Goal: Transaction & Acquisition: Purchase product/service

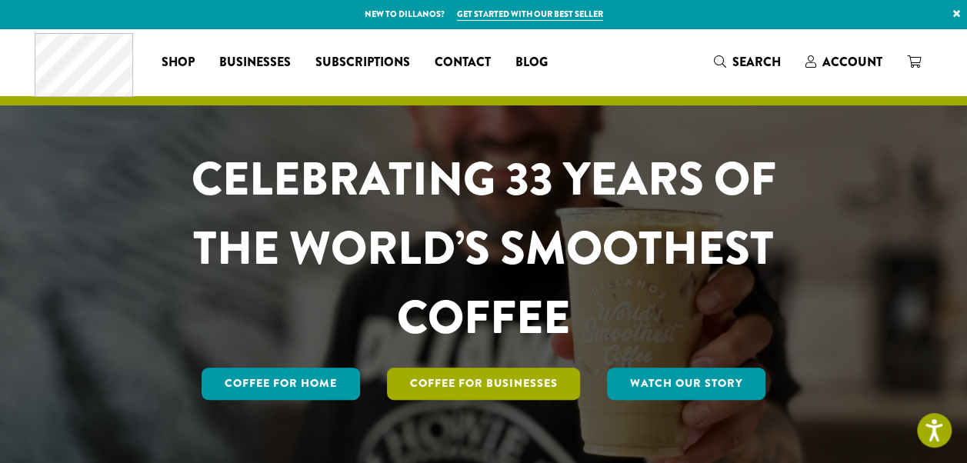
click at [523, 374] on link "Coffee For Businesses" at bounding box center [484, 384] width 194 height 32
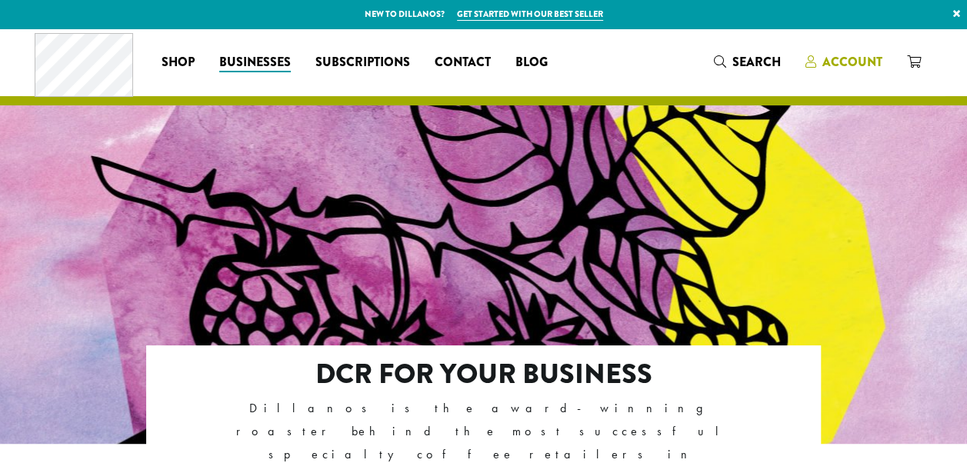
click at [864, 55] on span "Account" at bounding box center [853, 62] width 60 height 18
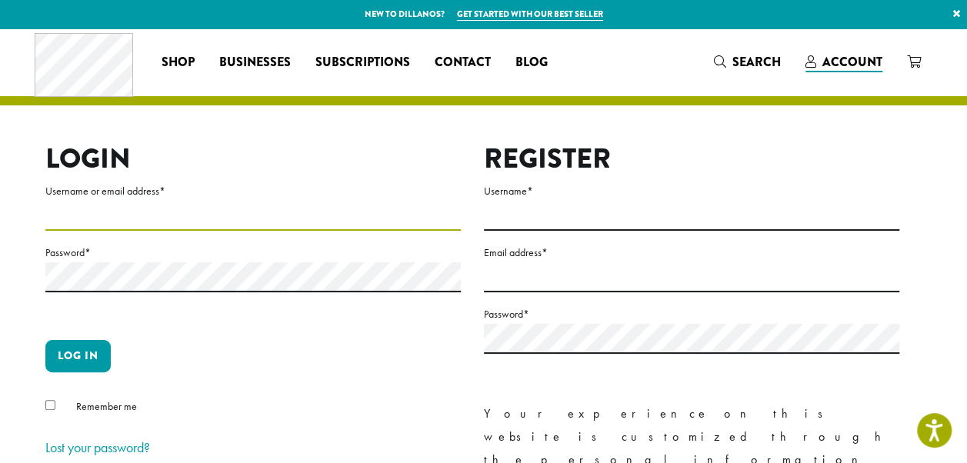
click at [216, 205] on input "Username or email address *" at bounding box center [253, 216] width 416 height 30
type input "**********"
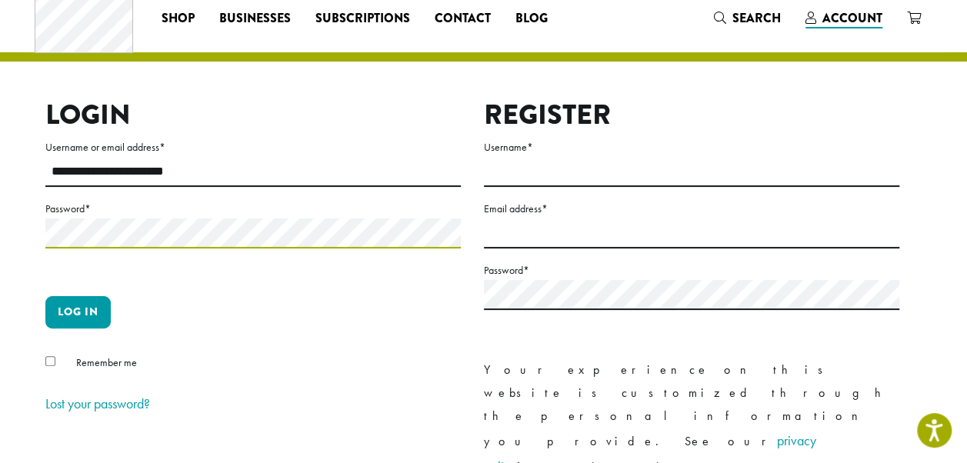
scroll to position [77, 0]
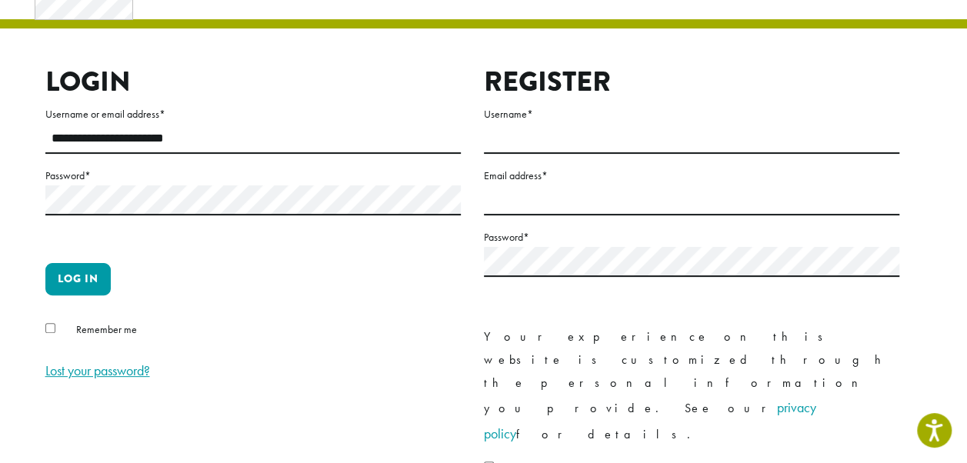
click at [88, 374] on link "Lost your password?" at bounding box center [97, 371] width 105 height 18
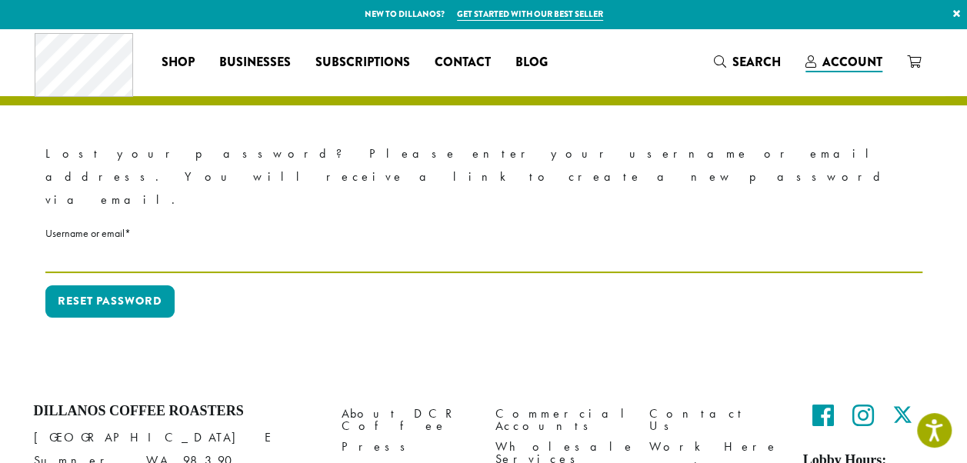
click at [115, 243] on input "Username or email * Required" at bounding box center [483, 258] width 877 height 30
type input "**********"
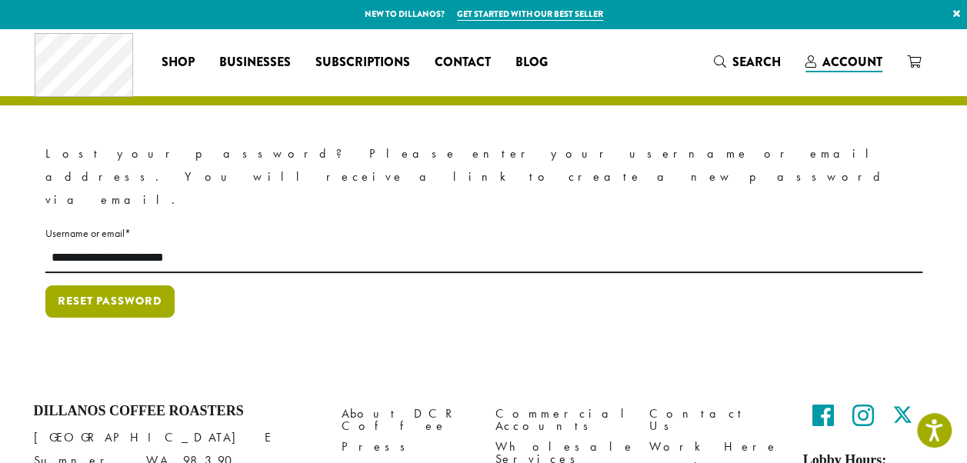
click at [137, 285] on button "Reset password" at bounding box center [109, 301] width 129 height 32
click at [132, 285] on button "Reset password" at bounding box center [109, 301] width 129 height 32
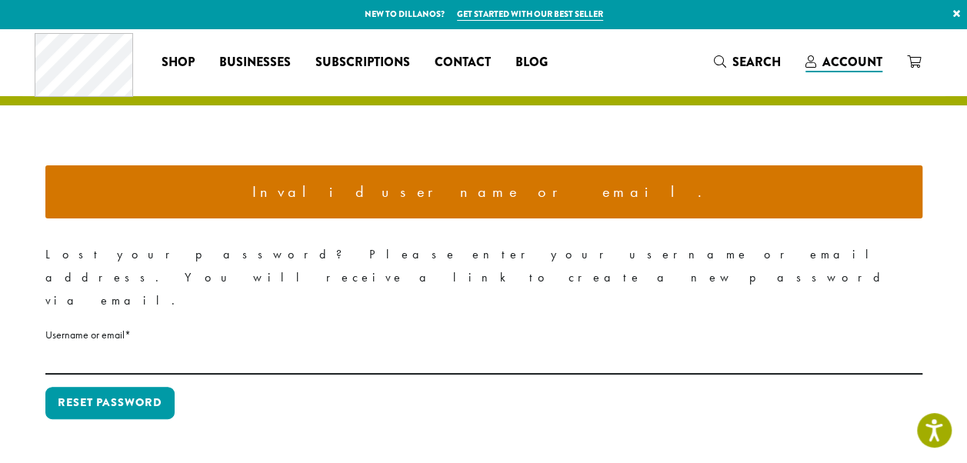
drag, startPoint x: 148, startPoint y: 284, endPoint x: 142, endPoint y: 309, distance: 26.0
click at [148, 325] on label "Username or email * Required" at bounding box center [483, 334] width 877 height 19
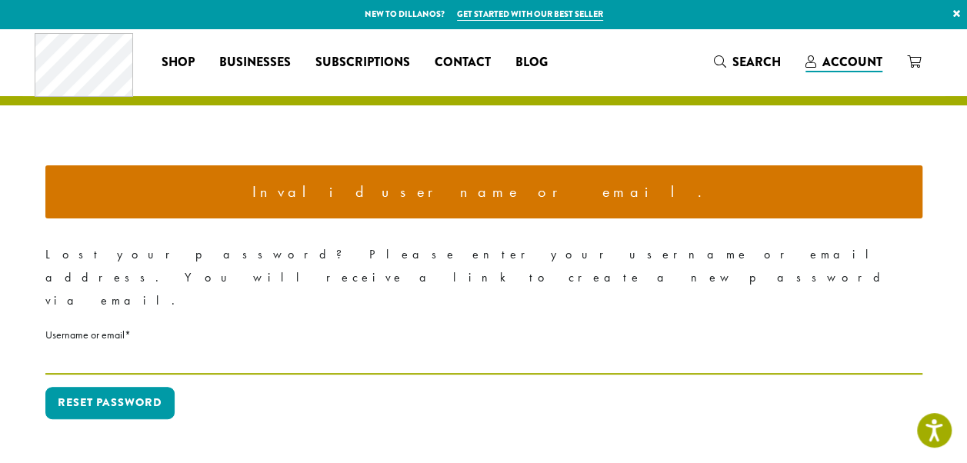
click at [148, 345] on input "Username or email * Required" at bounding box center [483, 360] width 877 height 30
click at [137, 345] on input "Username or email * Required" at bounding box center [483, 360] width 877 height 30
type input "**********"
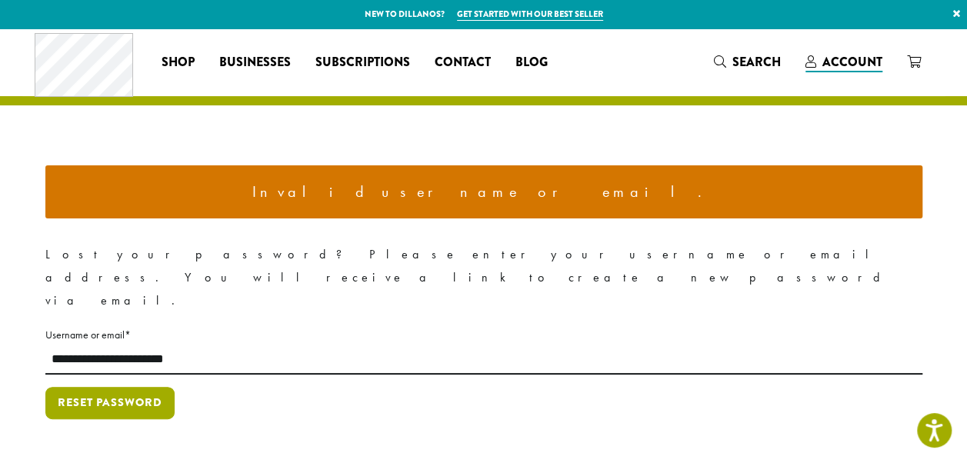
click at [119, 387] on button "Reset password" at bounding box center [109, 403] width 129 height 32
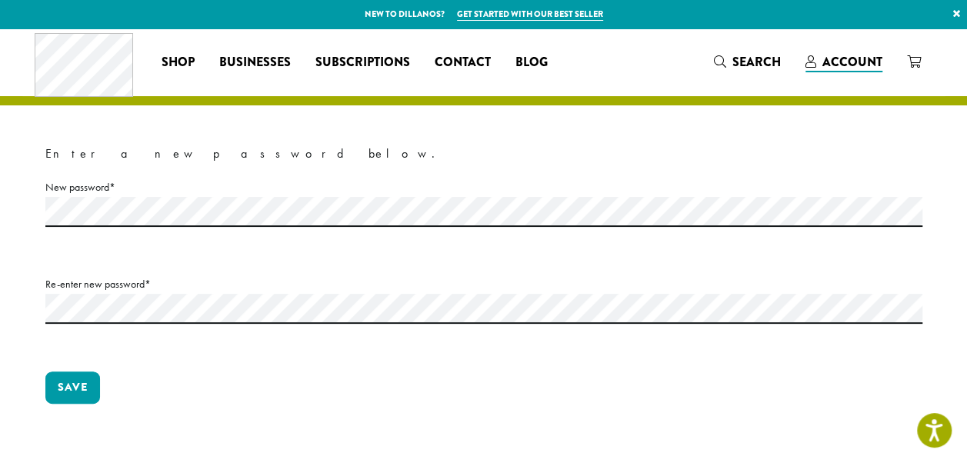
click at [165, 232] on p "New password * Required" at bounding box center [483, 220] width 877 height 85
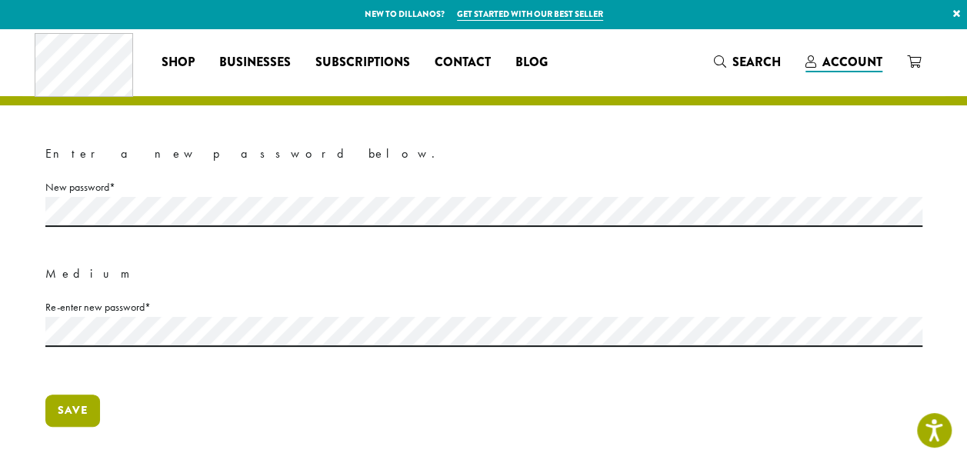
click at [60, 414] on button "Save" at bounding box center [72, 411] width 55 height 32
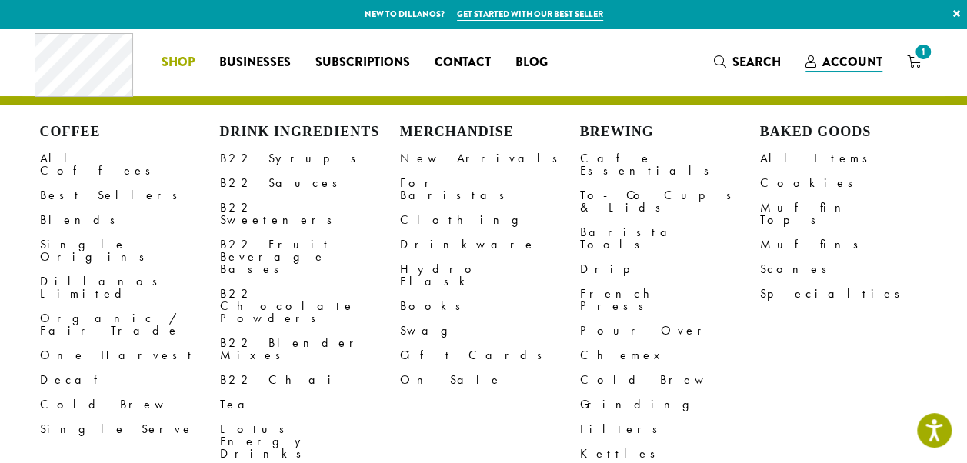
click at [195, 61] on link "Shop" at bounding box center [178, 62] width 58 height 25
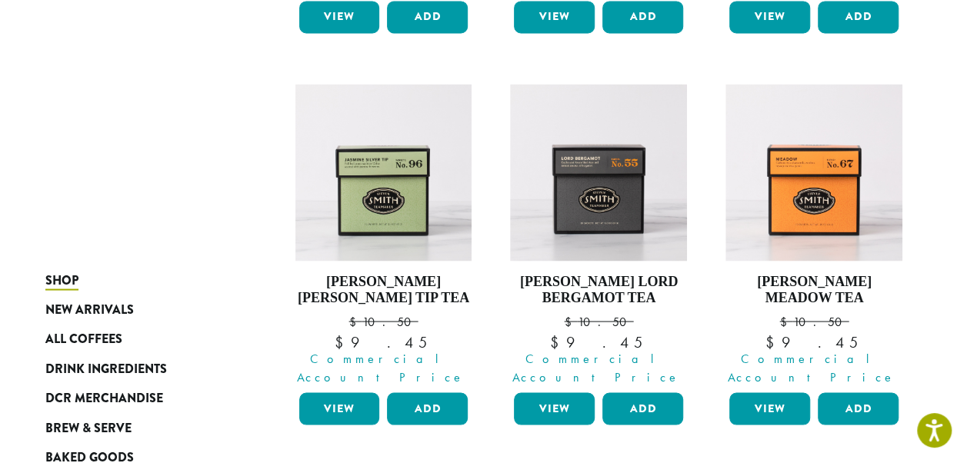
scroll to position [1140, 0]
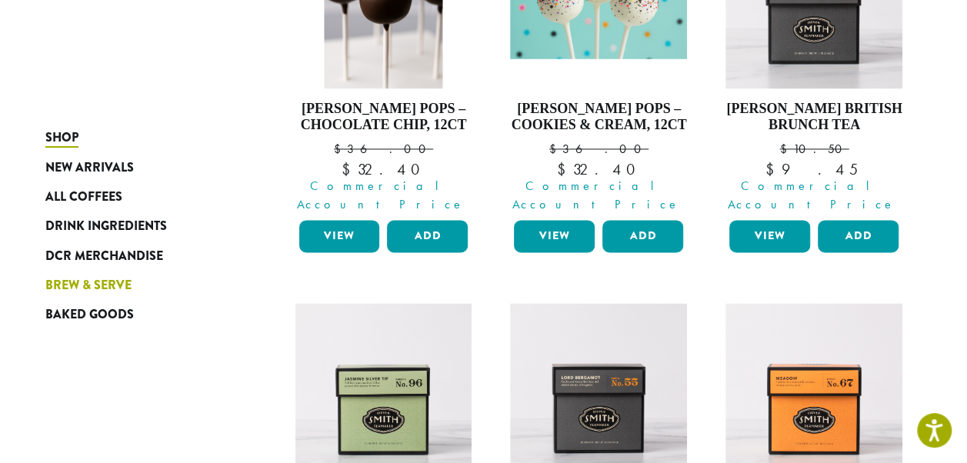
click at [100, 288] on span "Brew & Serve" at bounding box center [88, 285] width 86 height 19
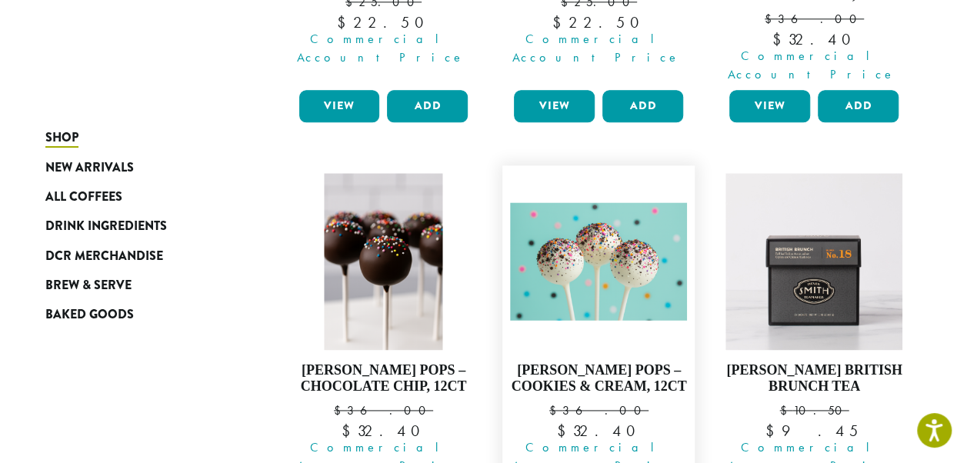
scroll to position [756, 0]
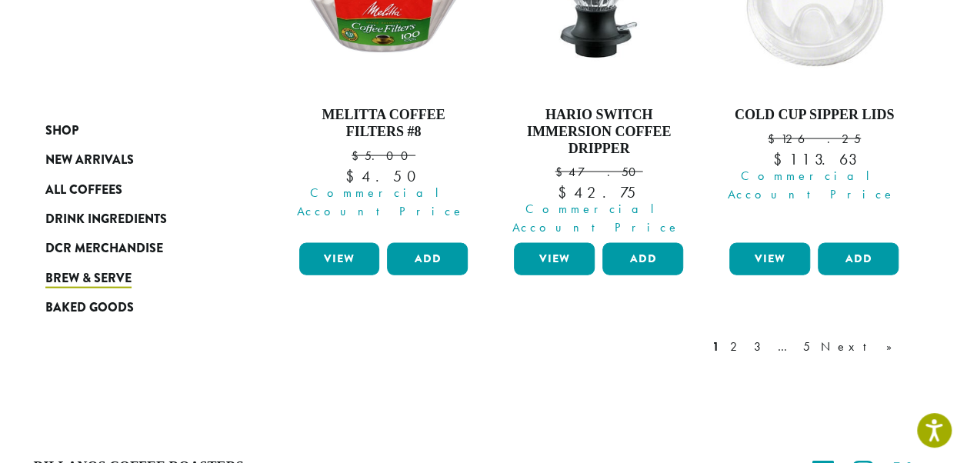
scroll to position [1634, 0]
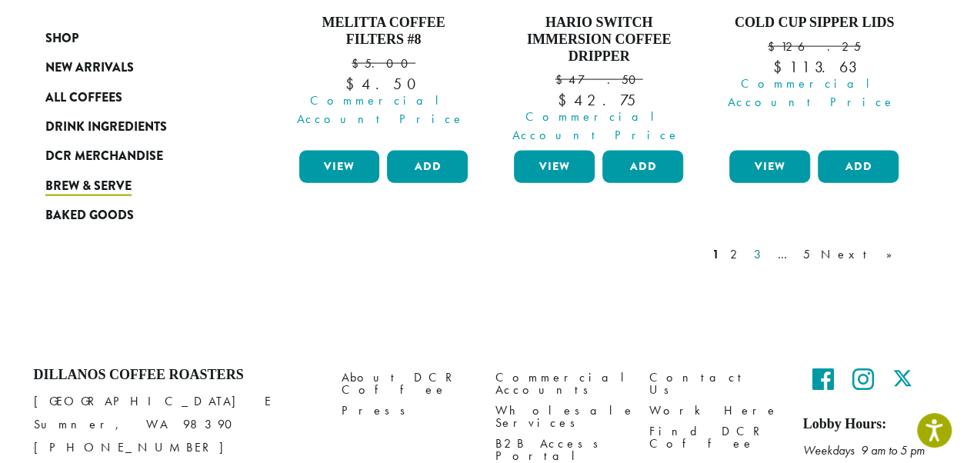
click at [770, 245] on link "3" at bounding box center [760, 254] width 19 height 18
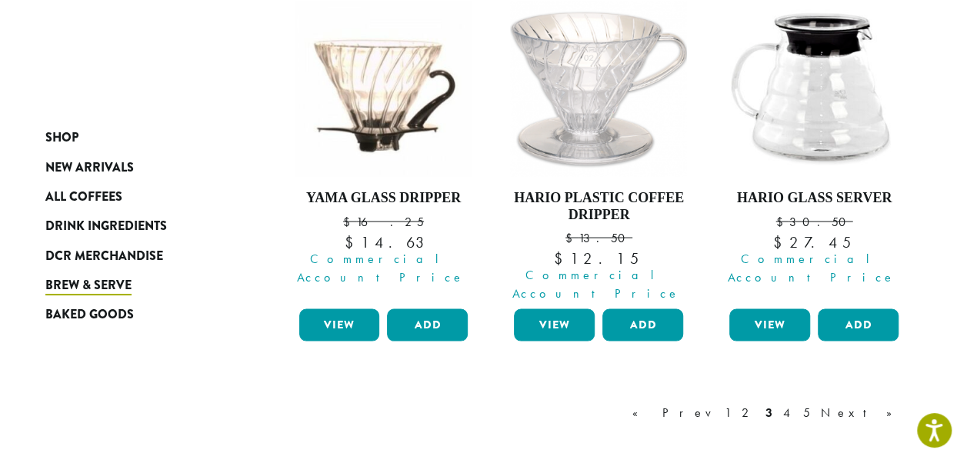
scroll to position [1556, 0]
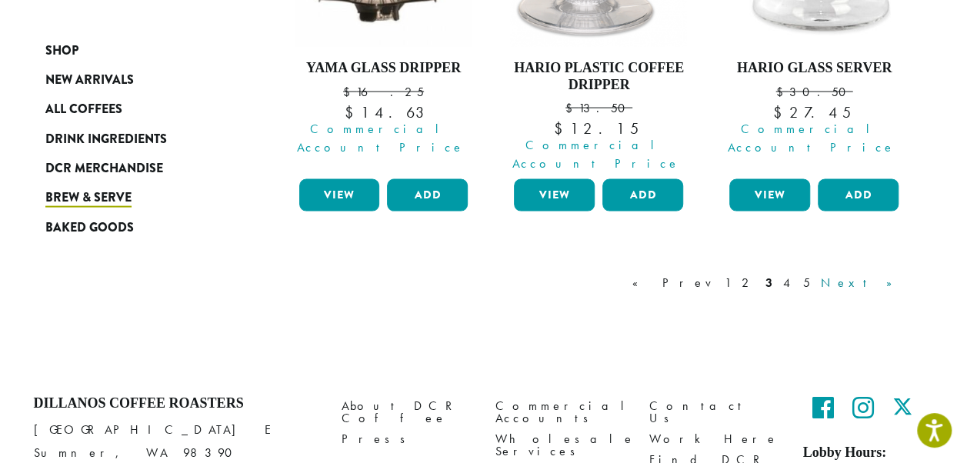
click at [890, 274] on link "Next »" at bounding box center [862, 283] width 88 height 18
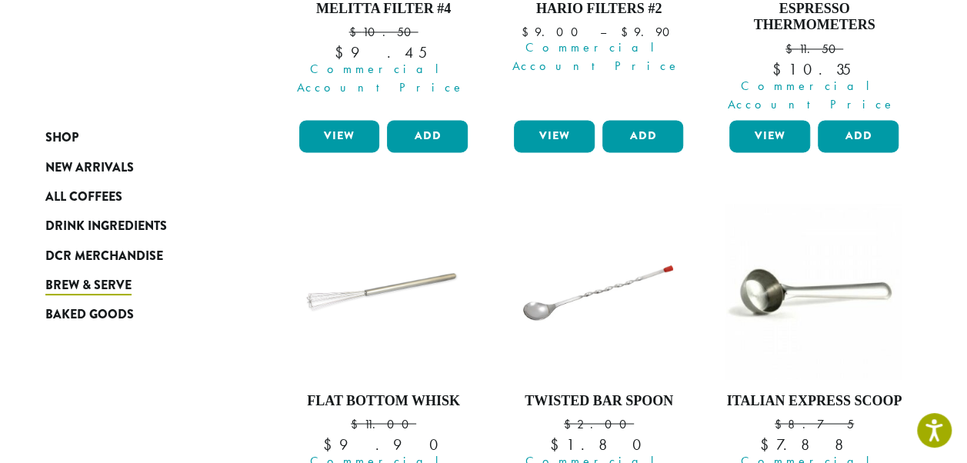
scroll to position [1325, 0]
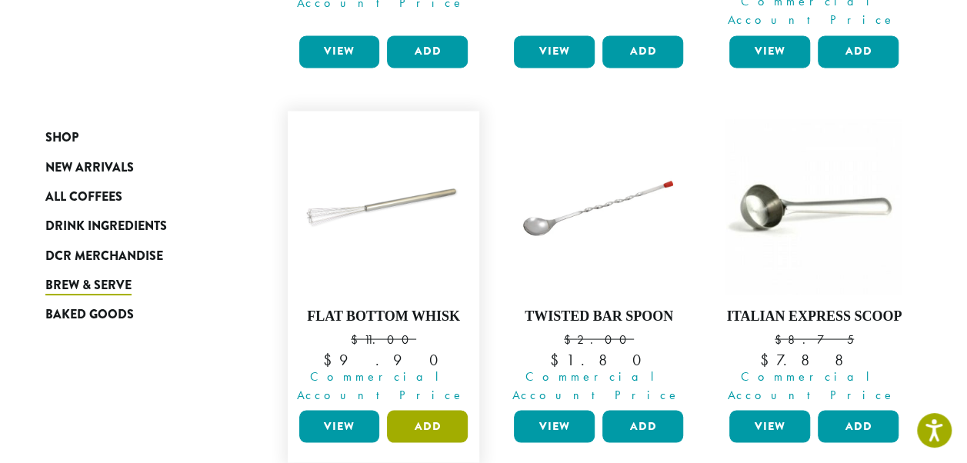
click at [459, 410] on button "Add" at bounding box center [427, 426] width 81 height 32
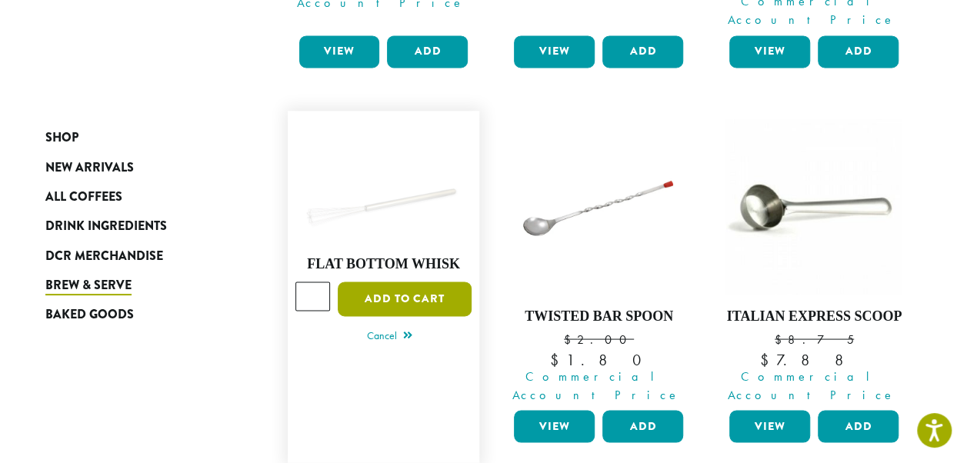
click at [440, 282] on button "Add to cart" at bounding box center [405, 299] width 134 height 35
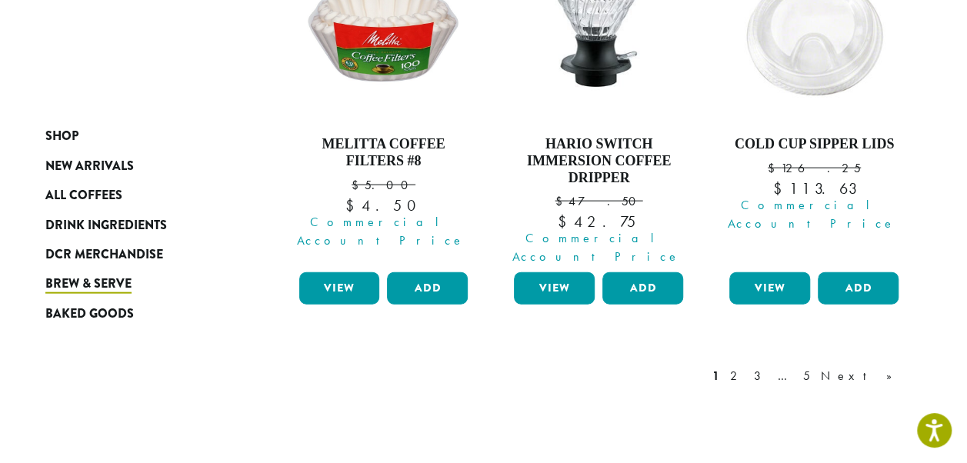
scroll to position [1716, 0]
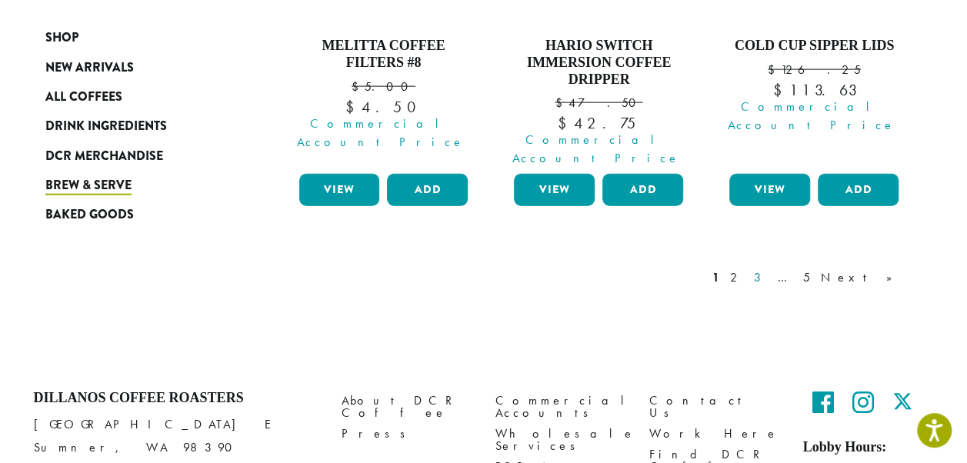
click at [770, 269] on link "3" at bounding box center [760, 278] width 19 height 18
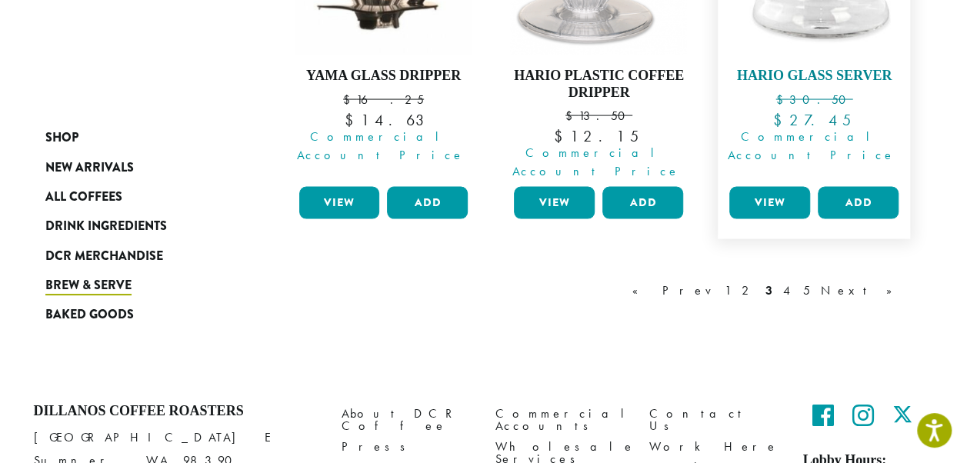
scroll to position [1568, 0]
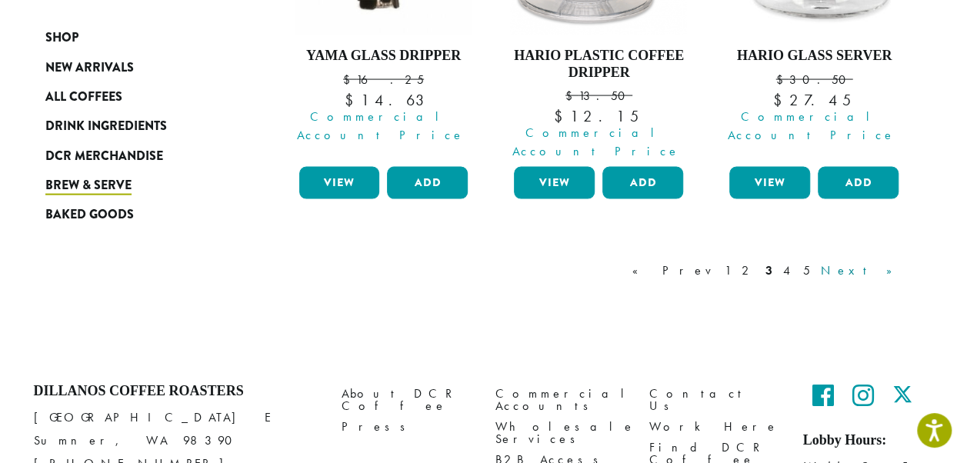
click at [883, 262] on link "Next »" at bounding box center [862, 271] width 88 height 18
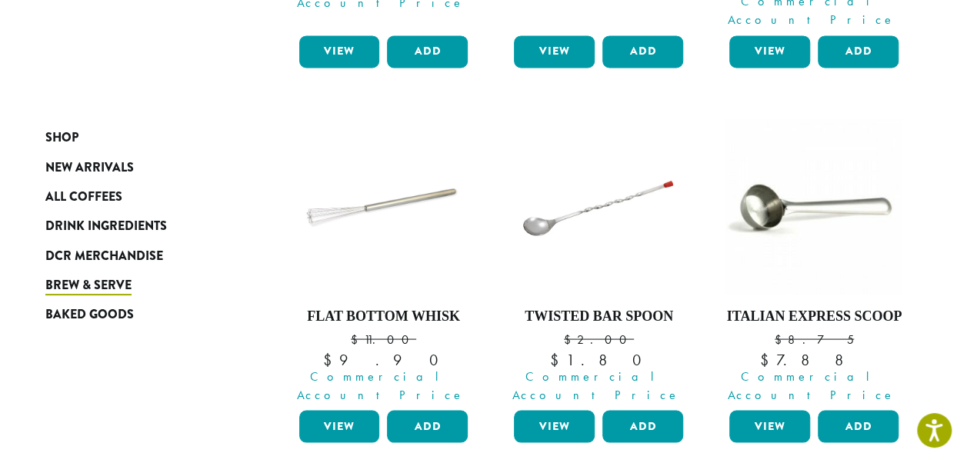
scroll to position [1479, 0]
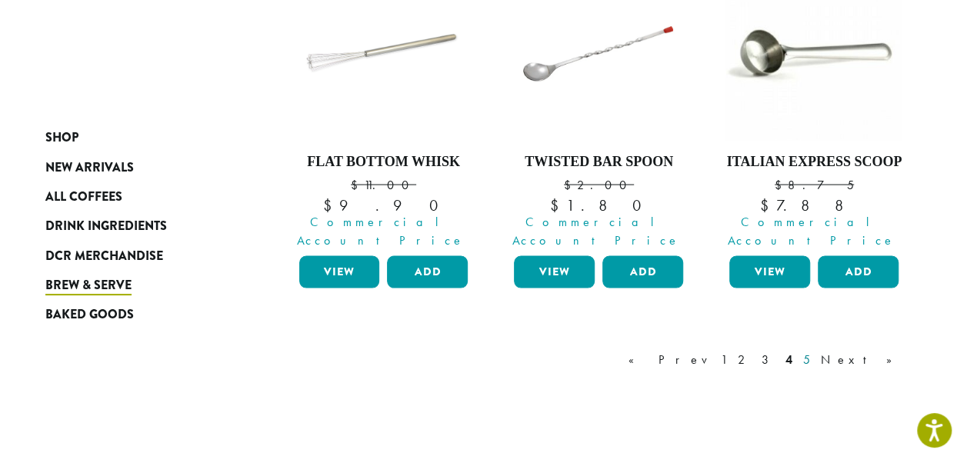
click at [813, 351] on link "5" at bounding box center [806, 360] width 13 height 18
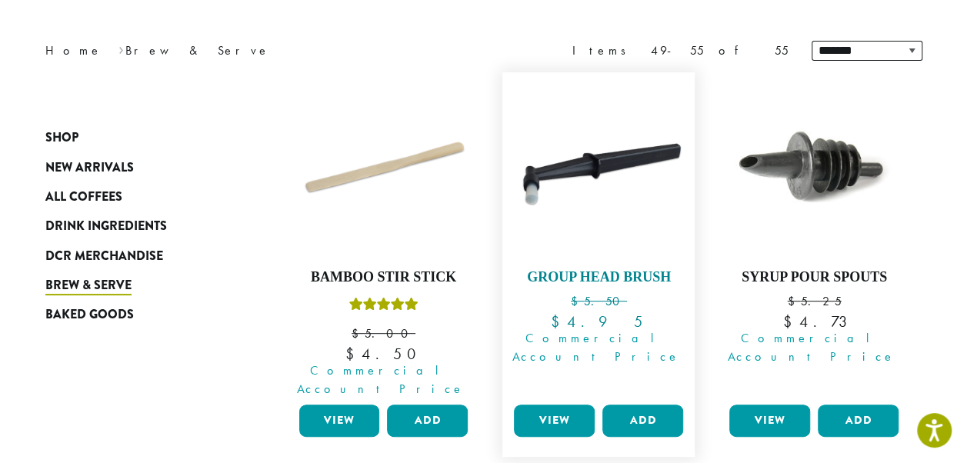
scroll to position [248, 0]
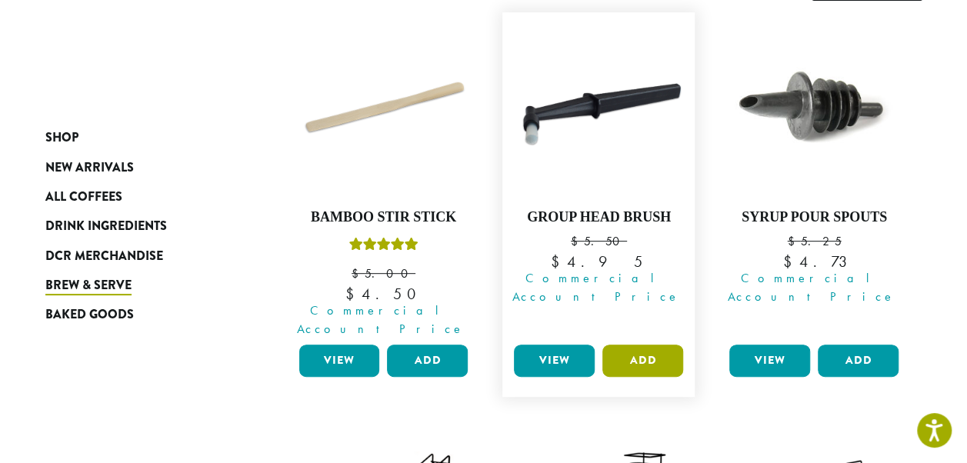
click at [659, 345] on button "Add" at bounding box center [643, 361] width 81 height 32
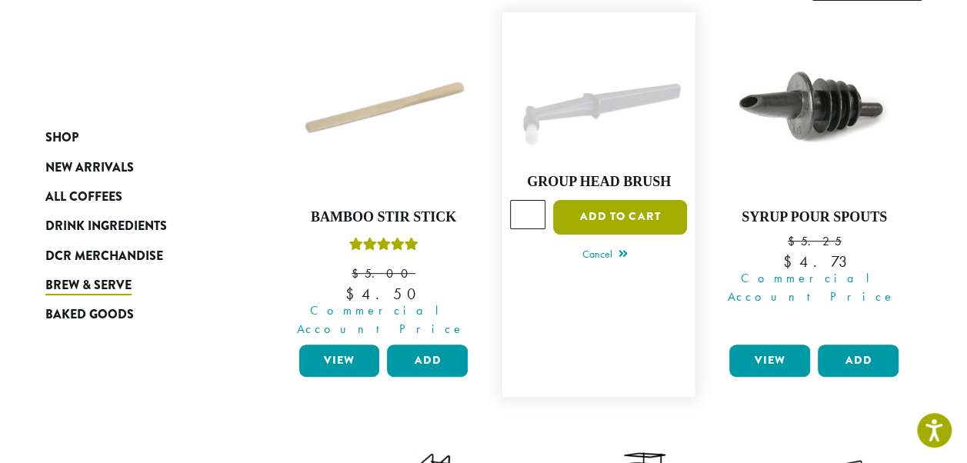
click at [623, 200] on button "Add to cart" at bounding box center [620, 217] width 134 height 35
